Goal: Information Seeking & Learning: Learn about a topic

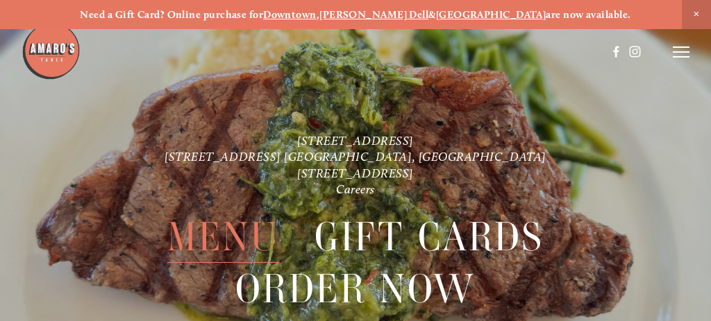
click at [232, 233] on span "Menu" at bounding box center [223, 237] width 112 height 51
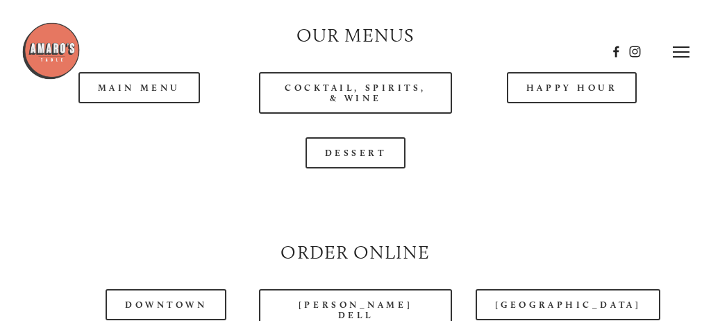
scroll to position [1226, 0]
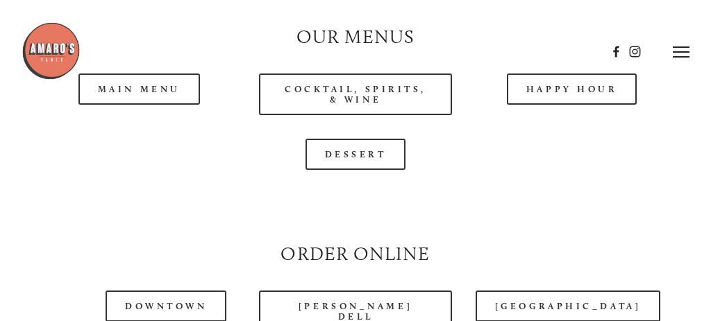
click at [146, 78] on div at bounding box center [315, 52] width 586 height 61
click at [146, 76] on div at bounding box center [315, 52] width 586 height 61
click at [146, 74] on div at bounding box center [315, 52] width 586 height 61
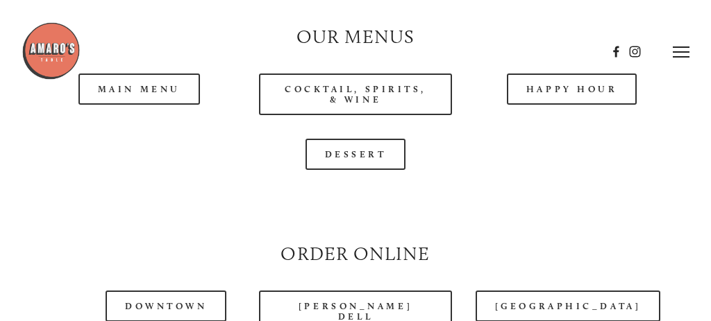
click at [146, 74] on div at bounding box center [315, 52] width 586 height 61
click at [154, 77] on div at bounding box center [315, 52] width 586 height 61
click at [145, 74] on div at bounding box center [315, 52] width 586 height 61
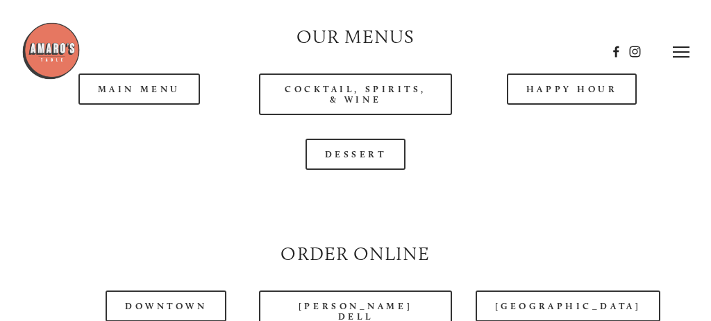
click at [145, 74] on div at bounding box center [315, 52] width 586 height 61
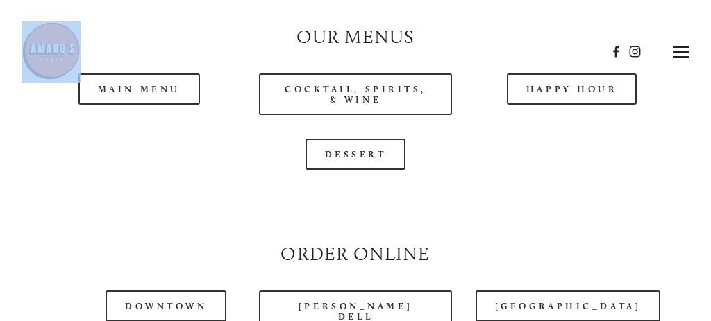
click at [145, 74] on div at bounding box center [315, 52] width 586 height 61
click at [145, 73] on div at bounding box center [315, 52] width 586 height 61
click at [145, 71] on div at bounding box center [315, 52] width 586 height 61
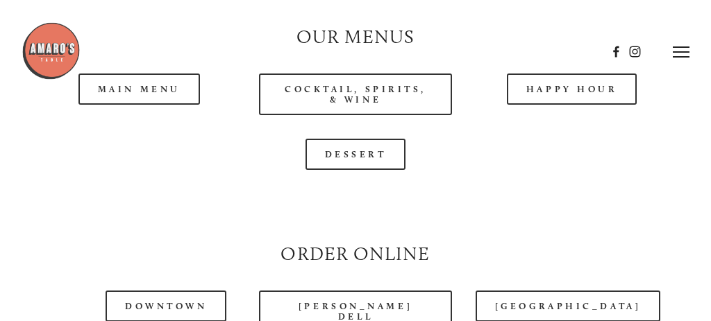
click at [145, 71] on div at bounding box center [315, 52] width 586 height 61
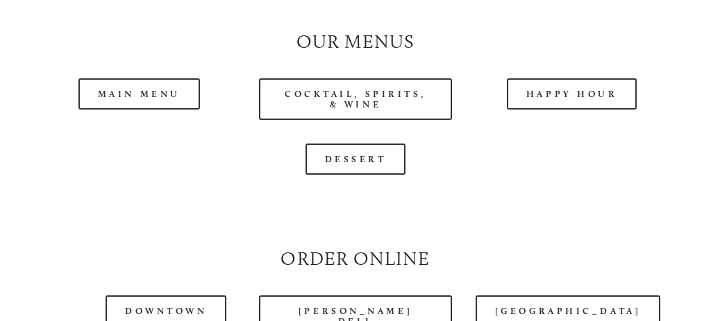
scroll to position [1233, 0]
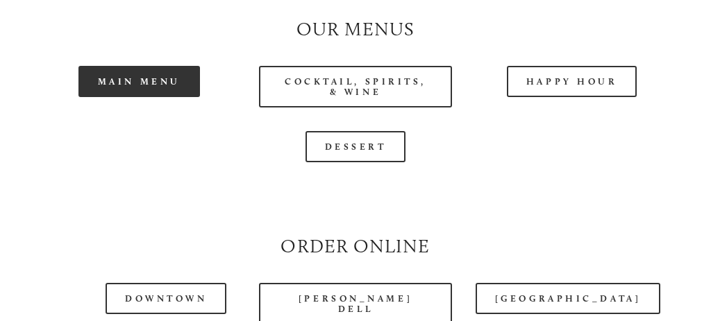
click at [146, 69] on link "Main Menu" at bounding box center [138, 81] width 121 height 31
